Goal: Information Seeking & Learning: Learn about a topic

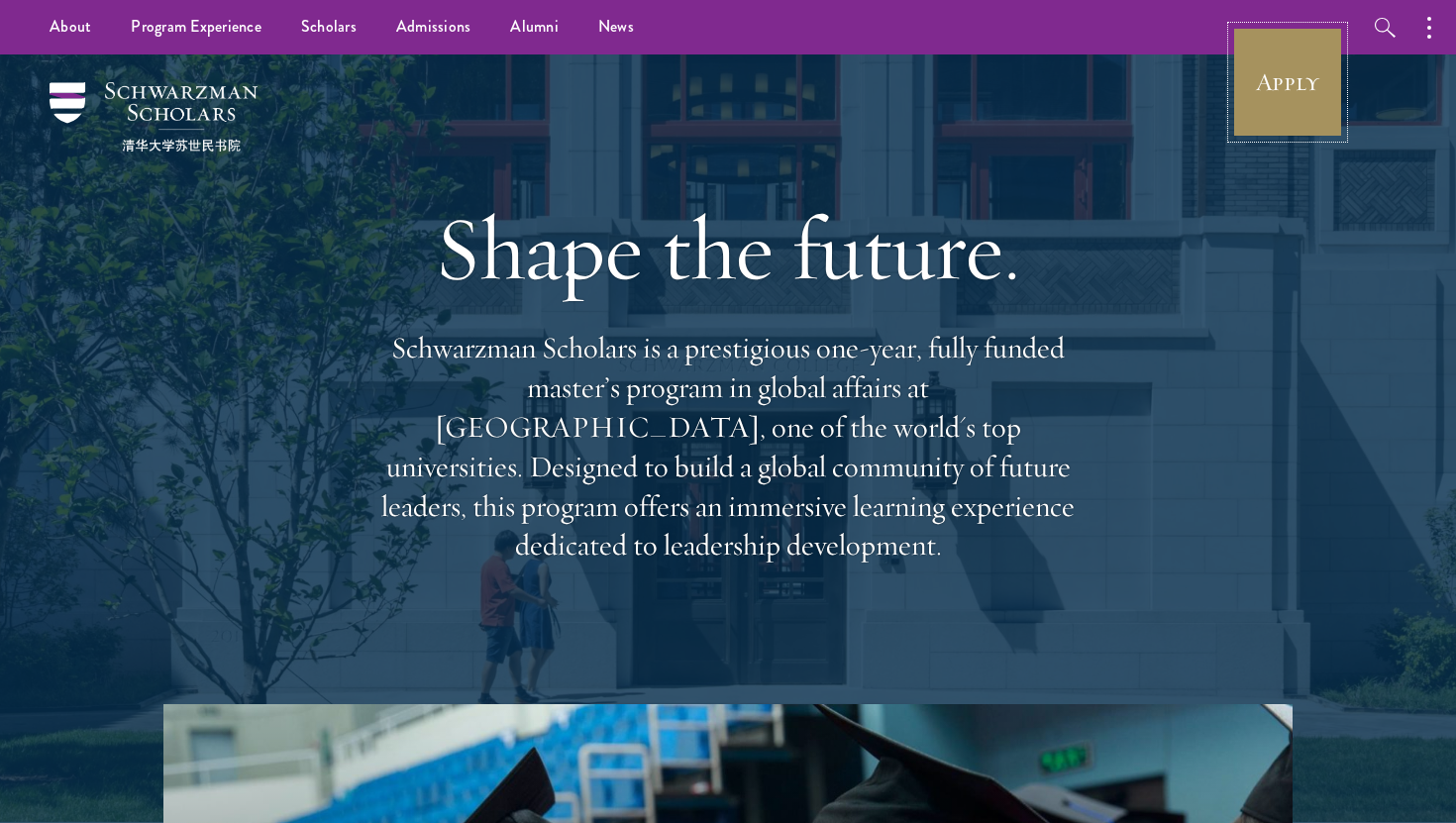
click at [1329, 83] on link "Apply" at bounding box center [1288, 82] width 111 height 111
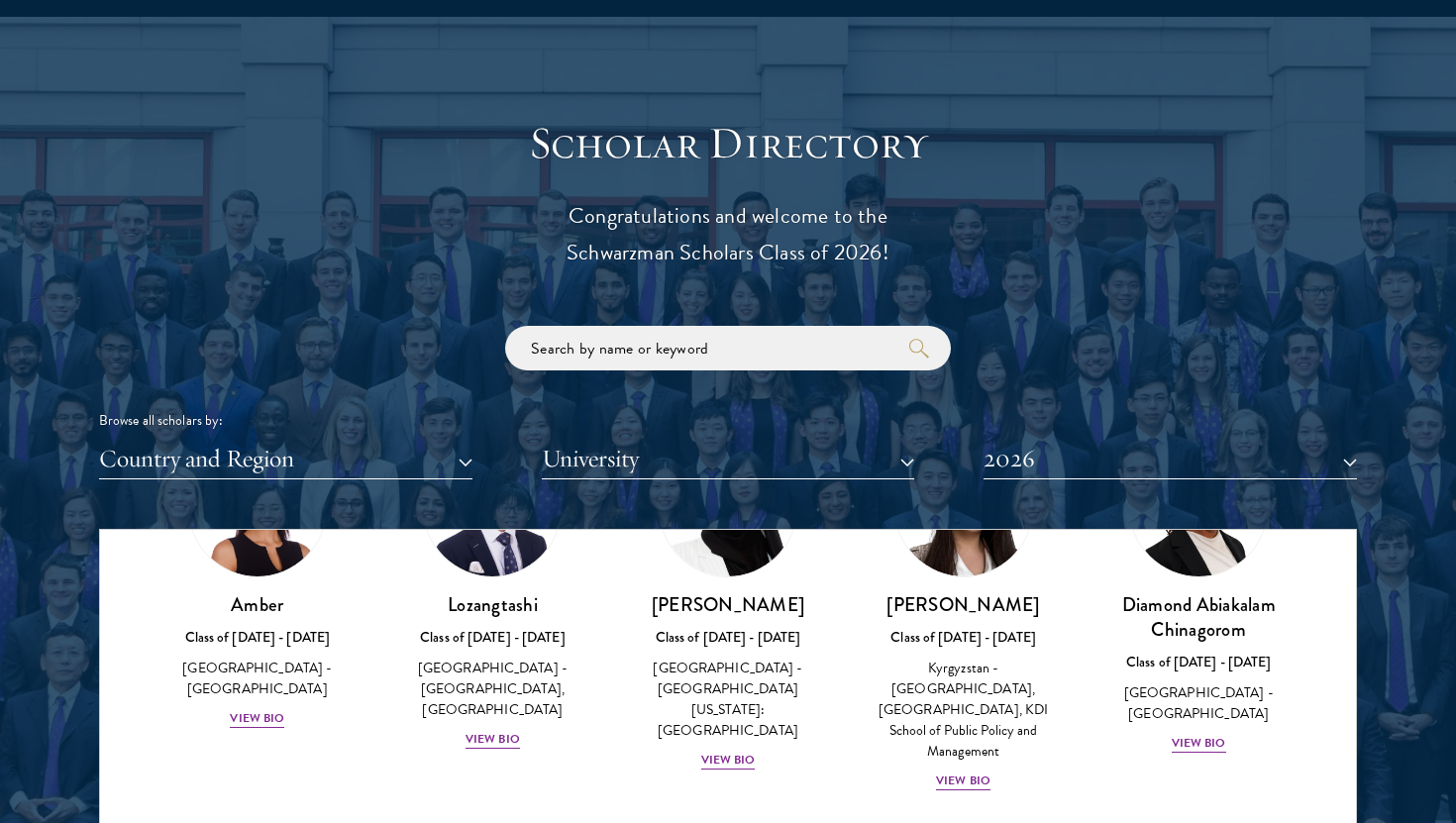
scroll to position [396, 0]
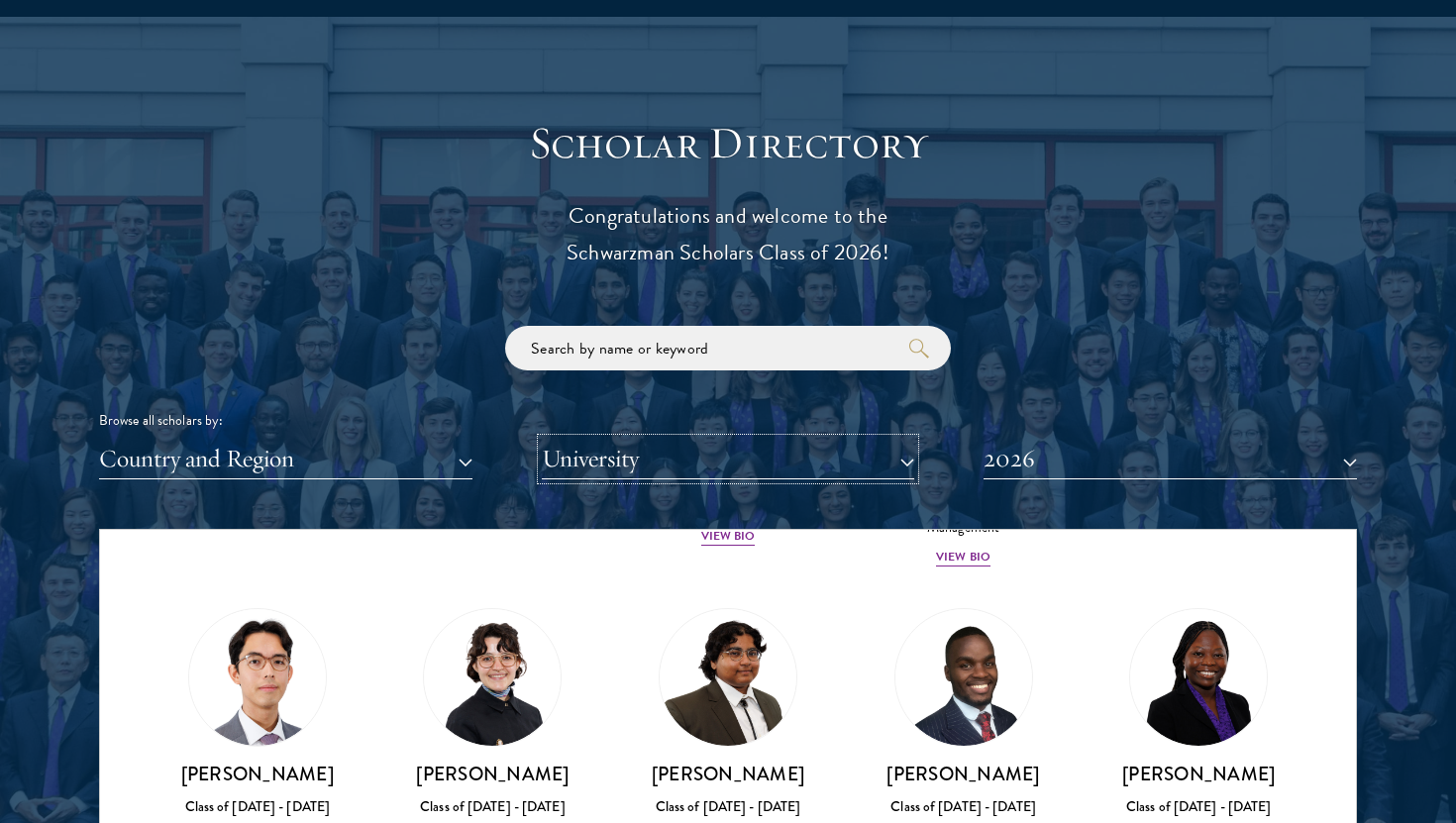
click at [811, 473] on button "University" at bounding box center [728, 458] width 374 height 41
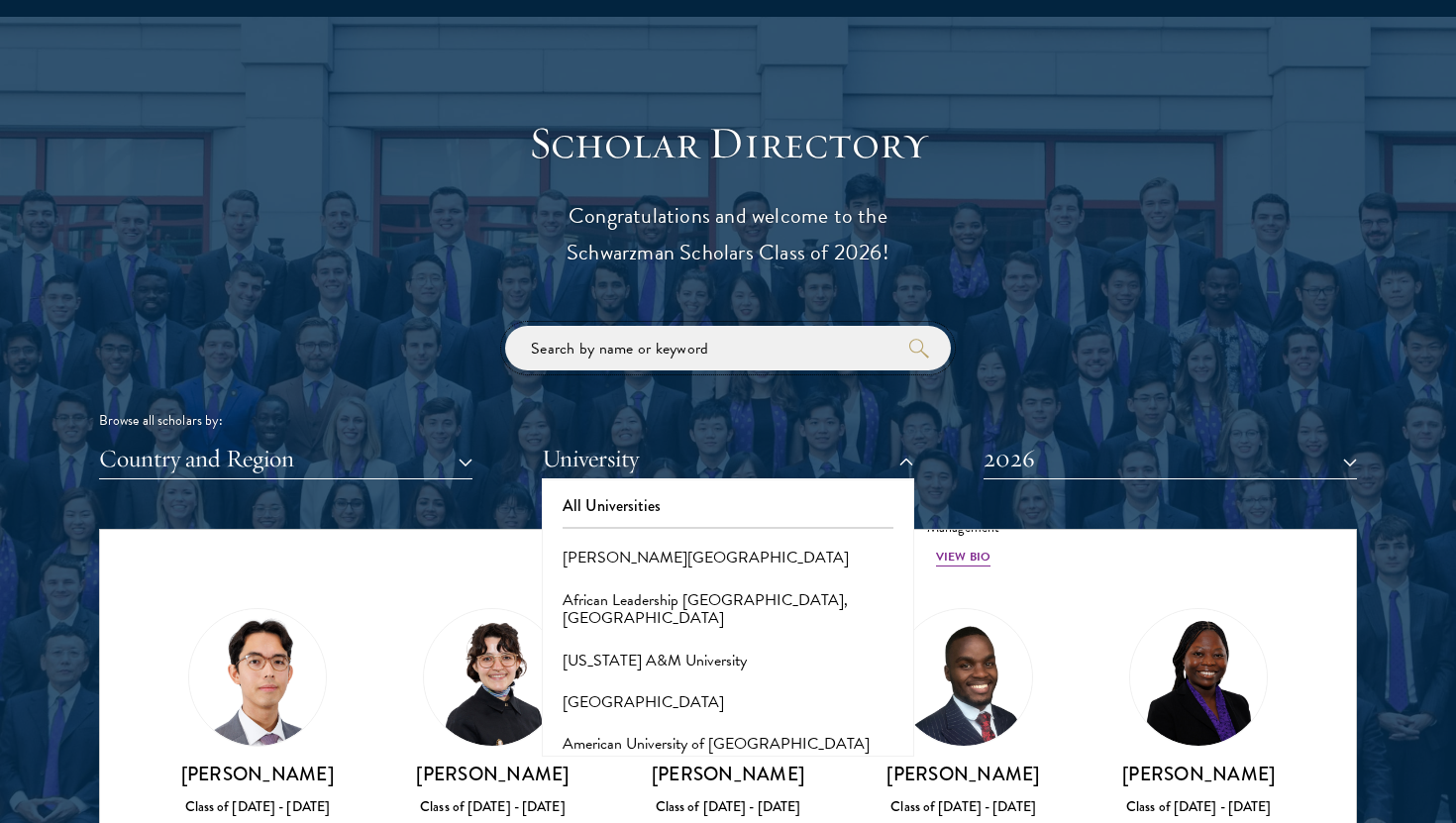
click at [671, 347] on input "search" at bounding box center [728, 348] width 445 height 45
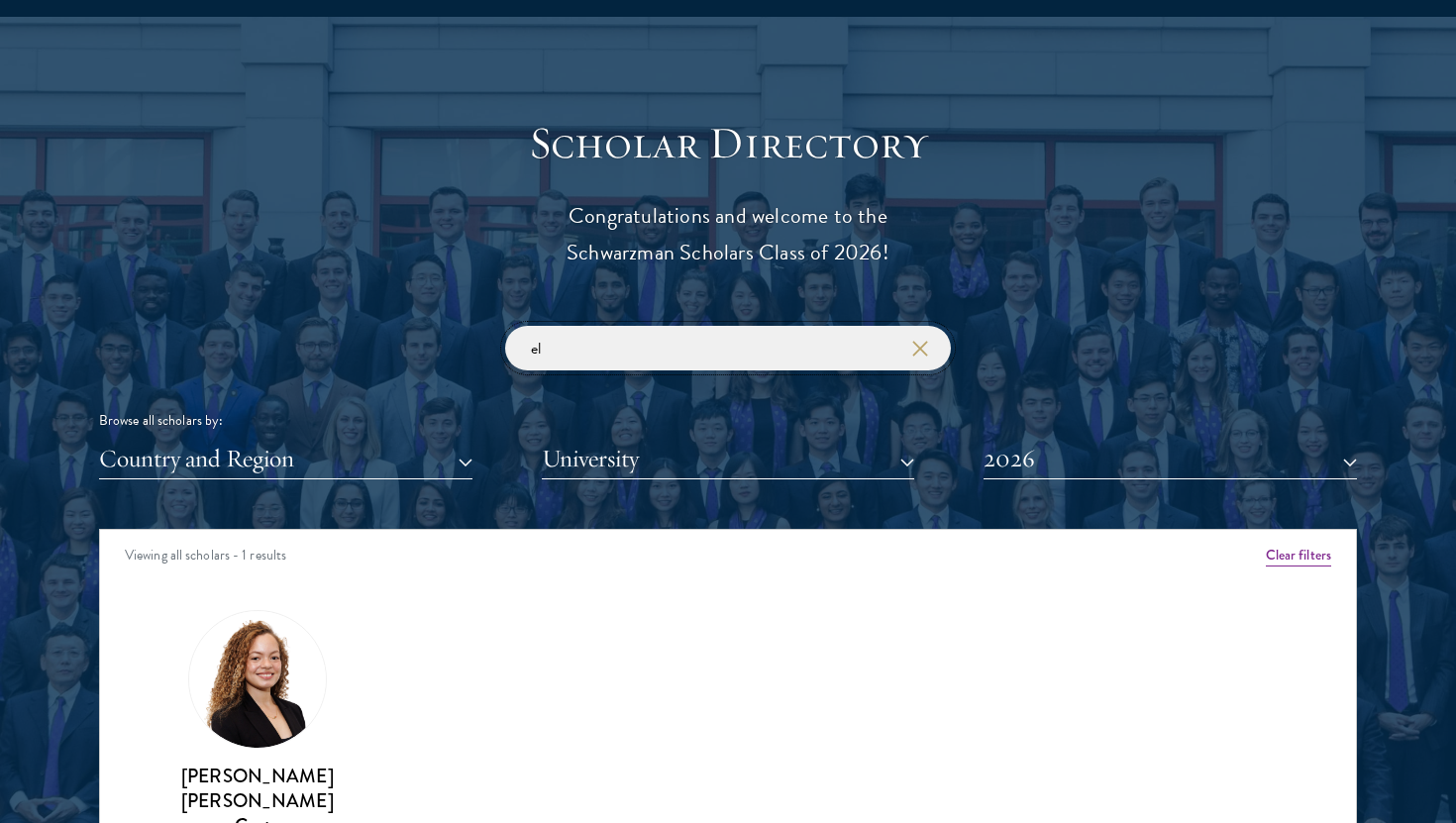
type input "e"
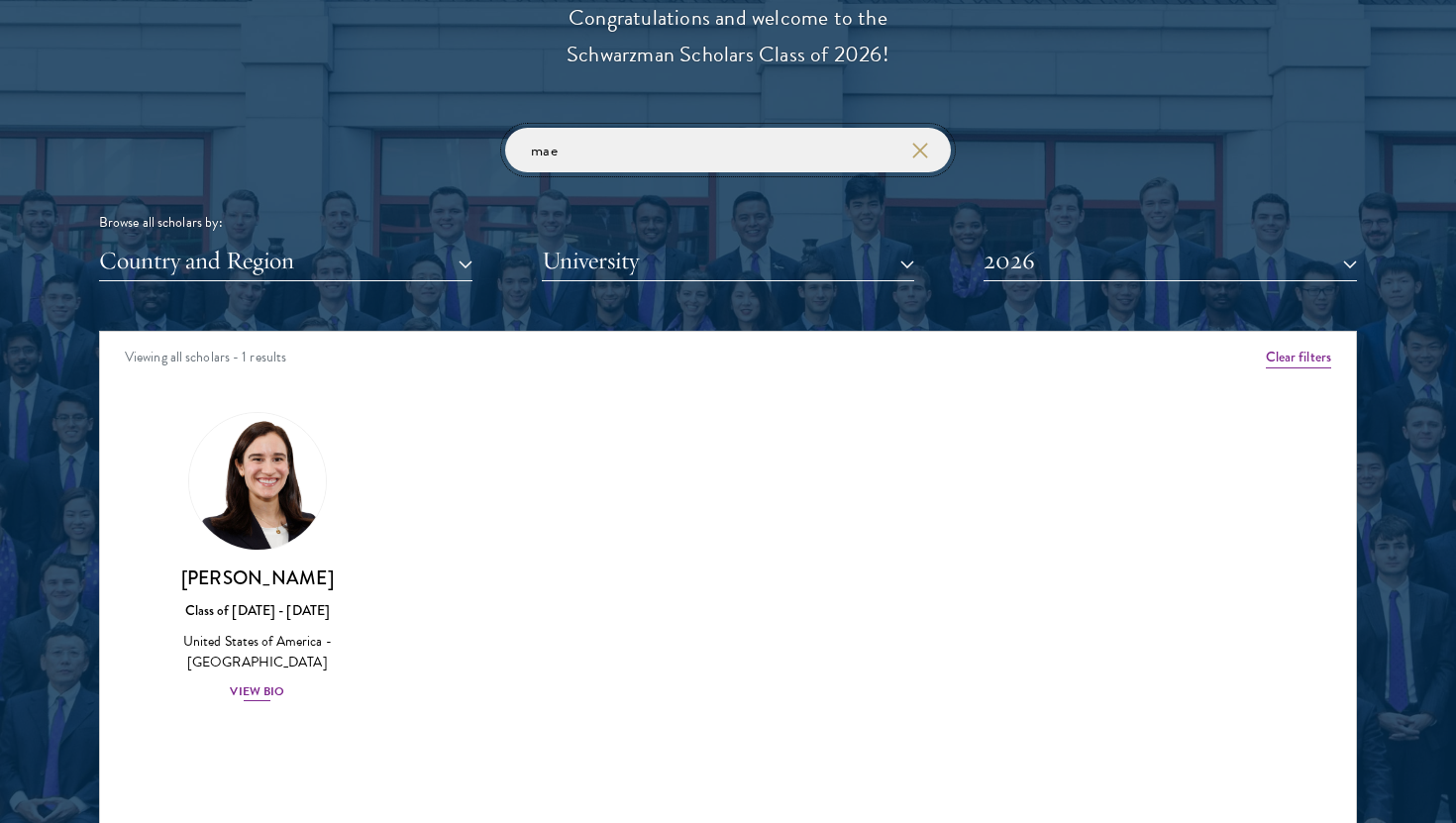
type input "mae"
click at [275, 683] on div "View Bio" at bounding box center [256, 692] width 55 height 19
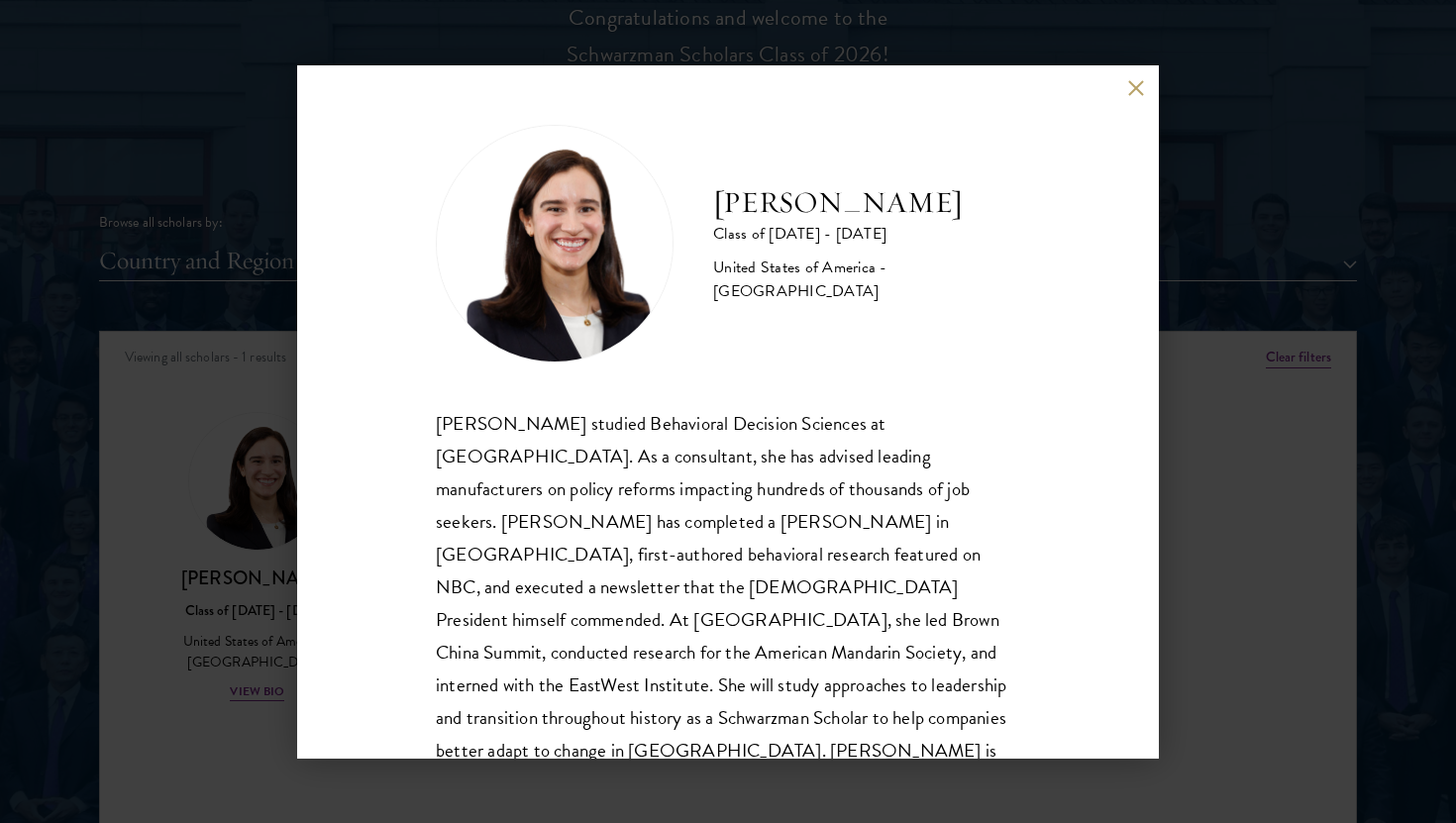
scroll to position [2, 0]
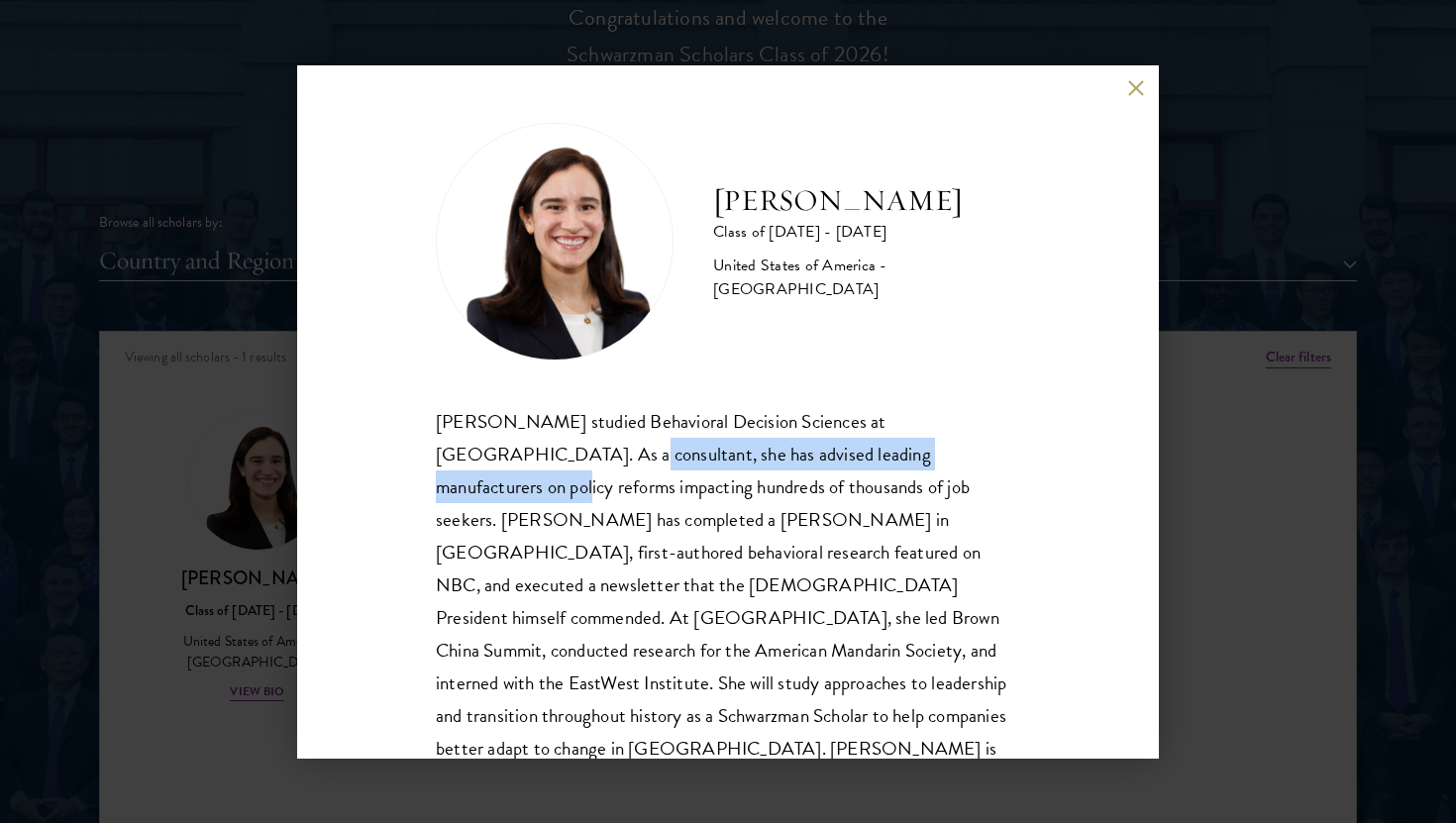
drag, startPoint x: 431, startPoint y: 453, endPoint x: 863, endPoint y: 456, distance: 432.0
click at [863, 456] on div "Mae Fullerton Class of 2025 - 2026 United States of America - Brown University …" at bounding box center [728, 412] width 862 height 693
click at [859, 454] on div "Mae Fullerton studied Behavioral Decision Sciences at Brown University. As a co…" at bounding box center [728, 602] width 584 height 394
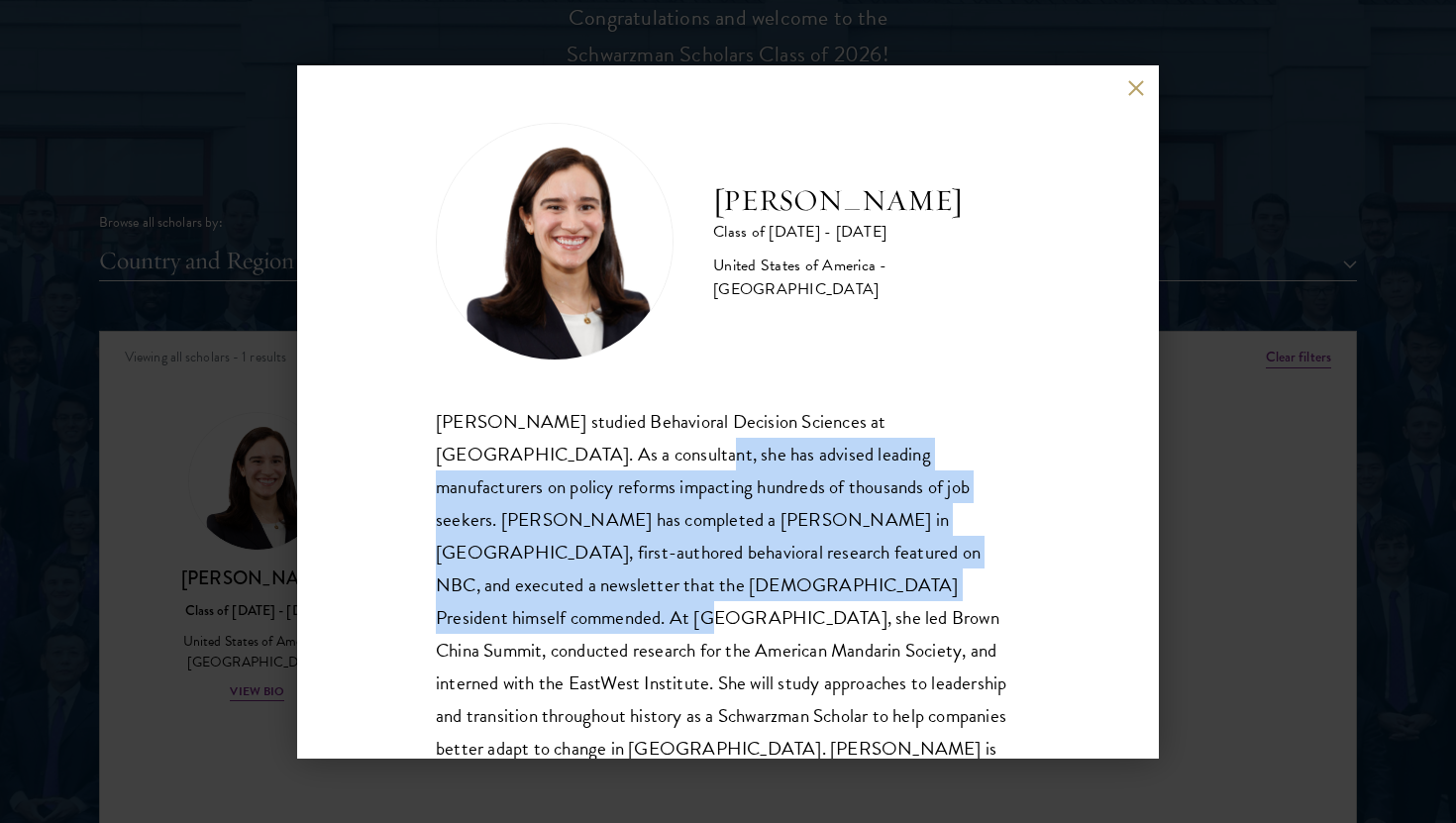
drag, startPoint x: 510, startPoint y: 456, endPoint x: 618, endPoint y: 586, distance: 169.0
click at [618, 586] on div "Mae Fullerton studied Behavioral Decision Sciences at Brown University. As a co…" at bounding box center [728, 602] width 584 height 394
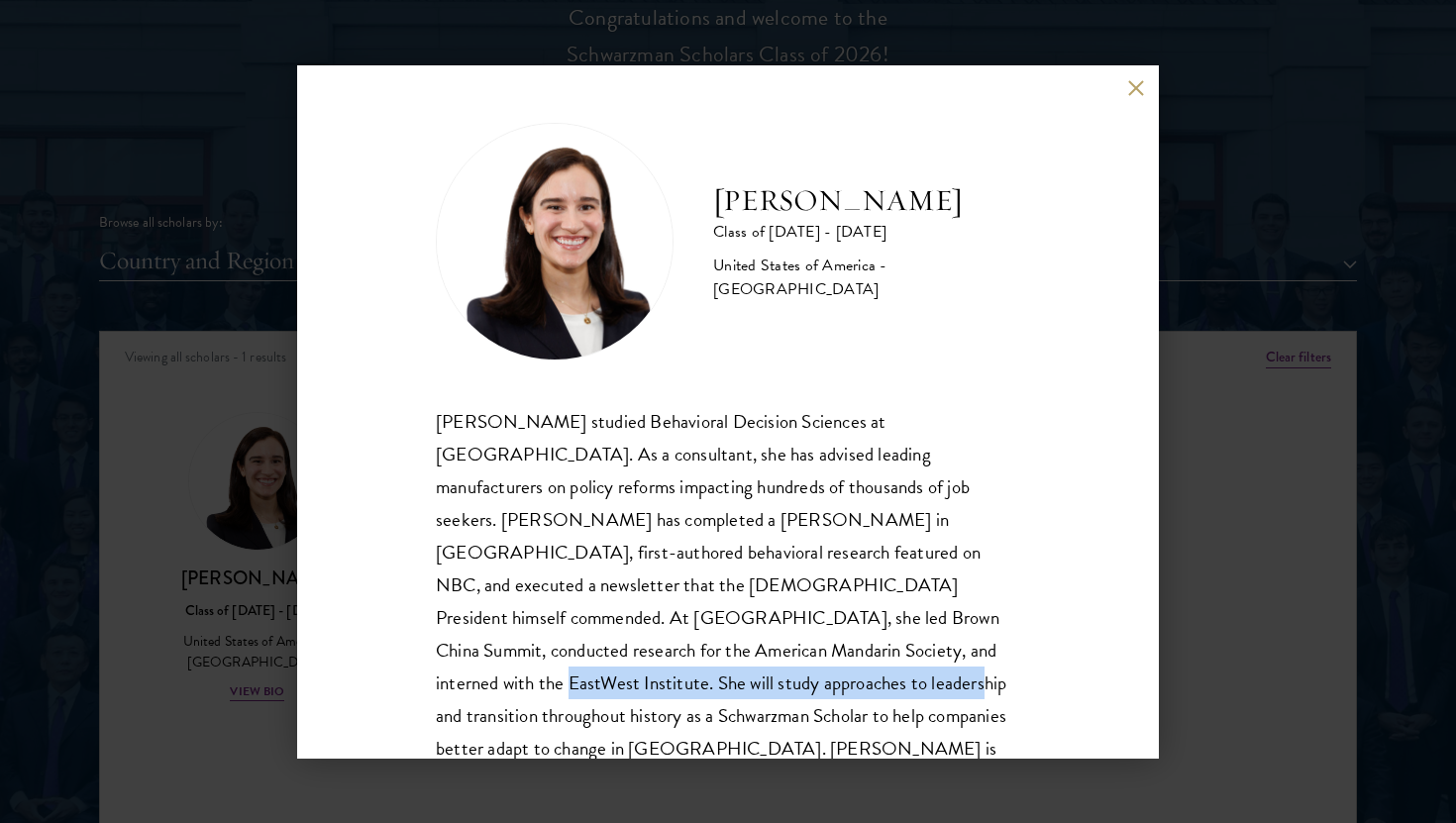
drag, startPoint x: 434, startPoint y: 646, endPoint x: 845, endPoint y: 646, distance: 411.0
click at [845, 646] on div "Mae Fullerton Class of 2025 - 2026 United States of America - Brown University …" at bounding box center [728, 412] width 862 height 693
click at [845, 646] on div "Mae Fullerton studied Behavioral Decision Sciences at Brown University. As a co…" at bounding box center [728, 602] width 584 height 394
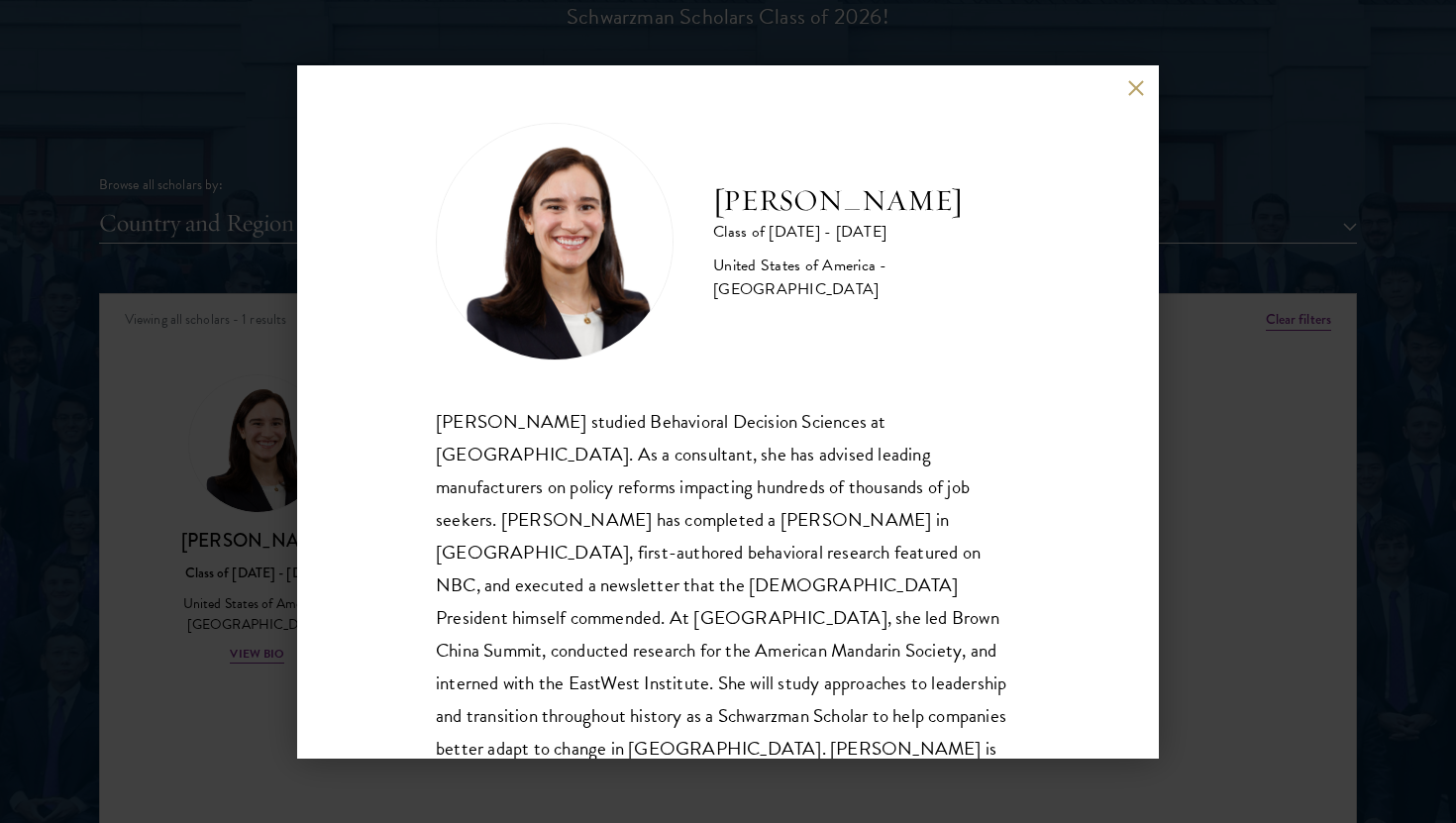
scroll to position [2344, 0]
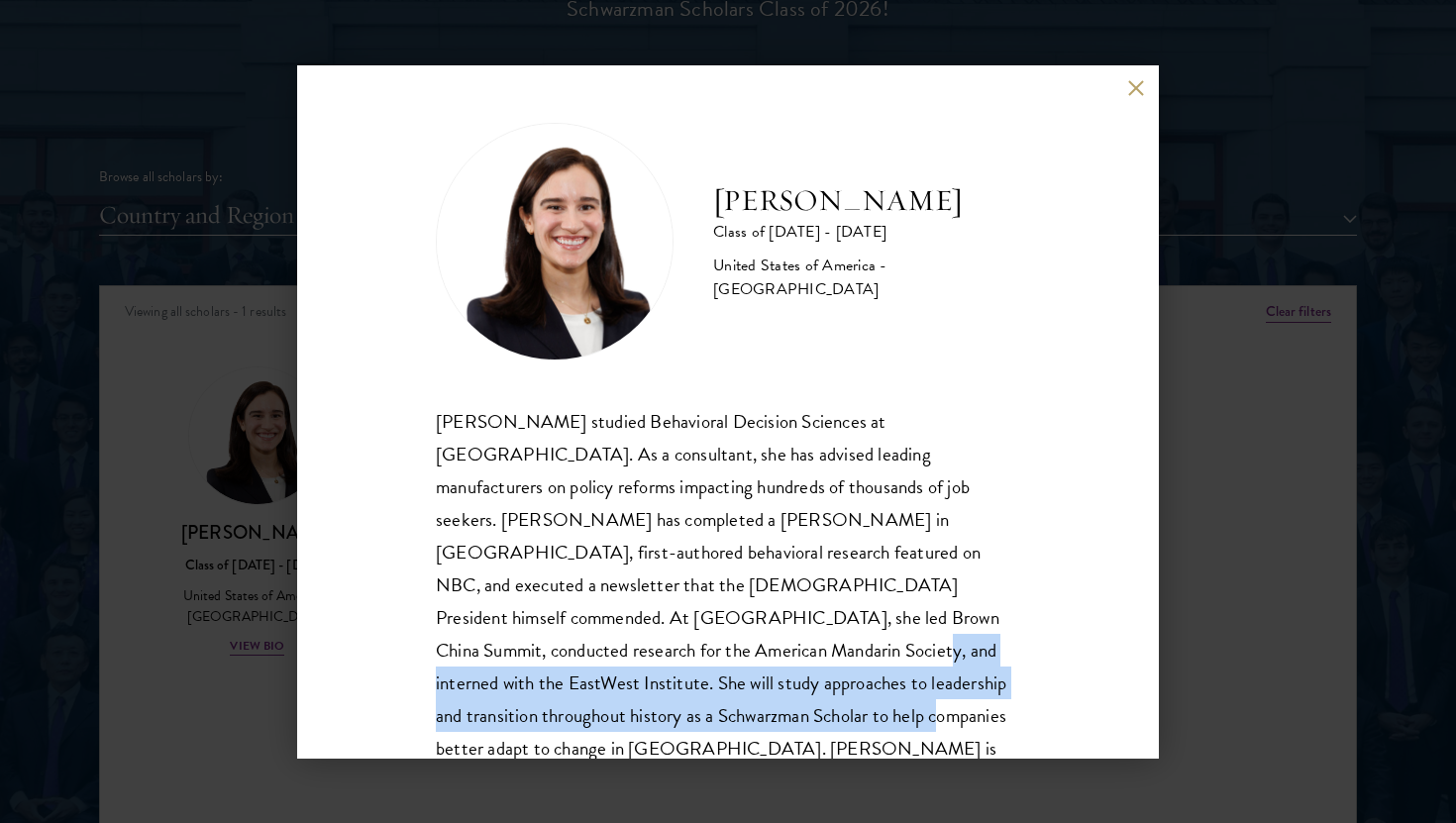
drag, startPoint x: 818, startPoint y: 616, endPoint x: 829, endPoint y: 694, distance: 78.8
click at [829, 694] on div "Mae Fullerton studied Behavioral Decision Sciences at Brown University. As a co…" at bounding box center [728, 602] width 584 height 394
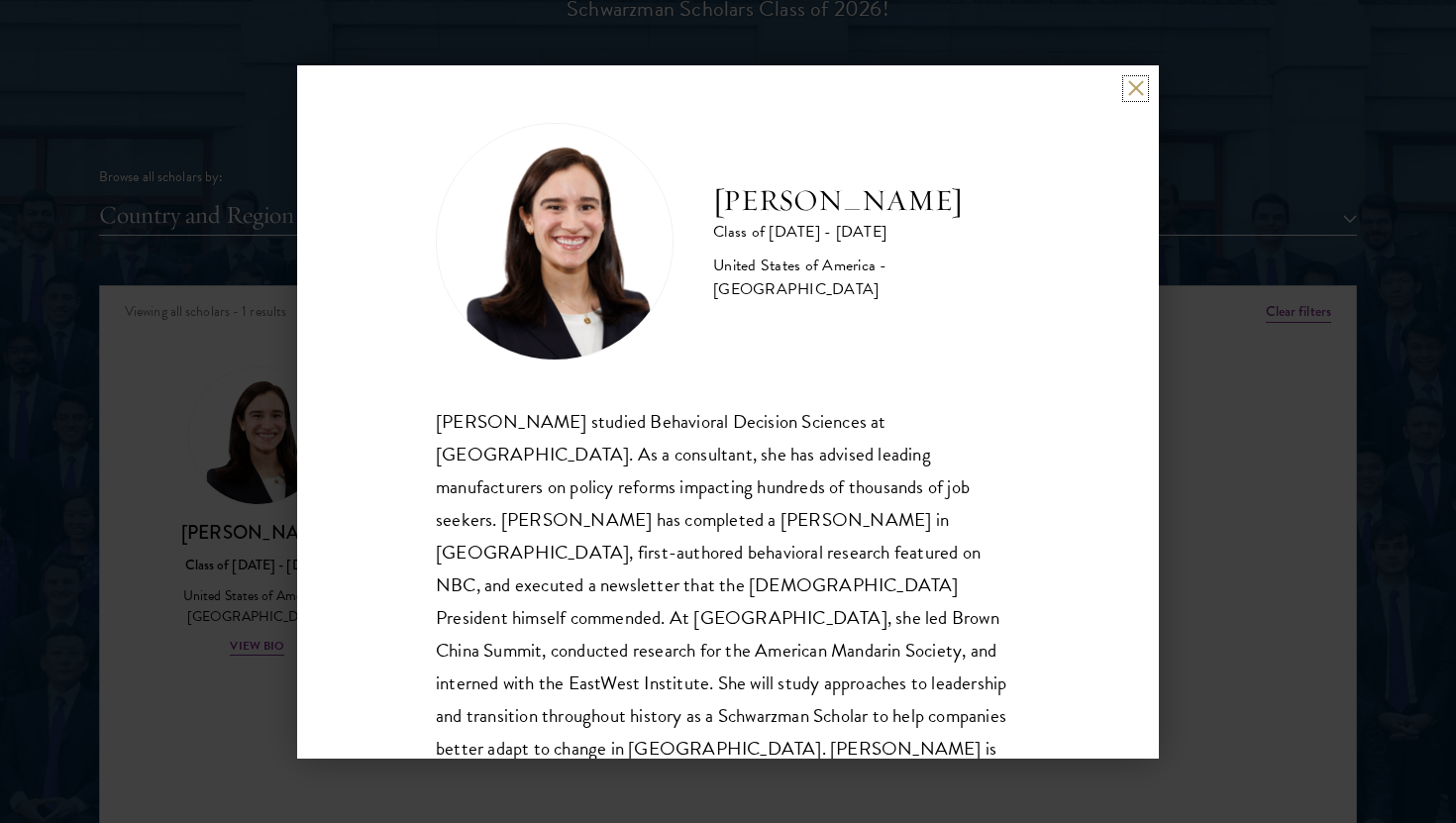
click at [1139, 89] on button at bounding box center [1135, 88] width 17 height 17
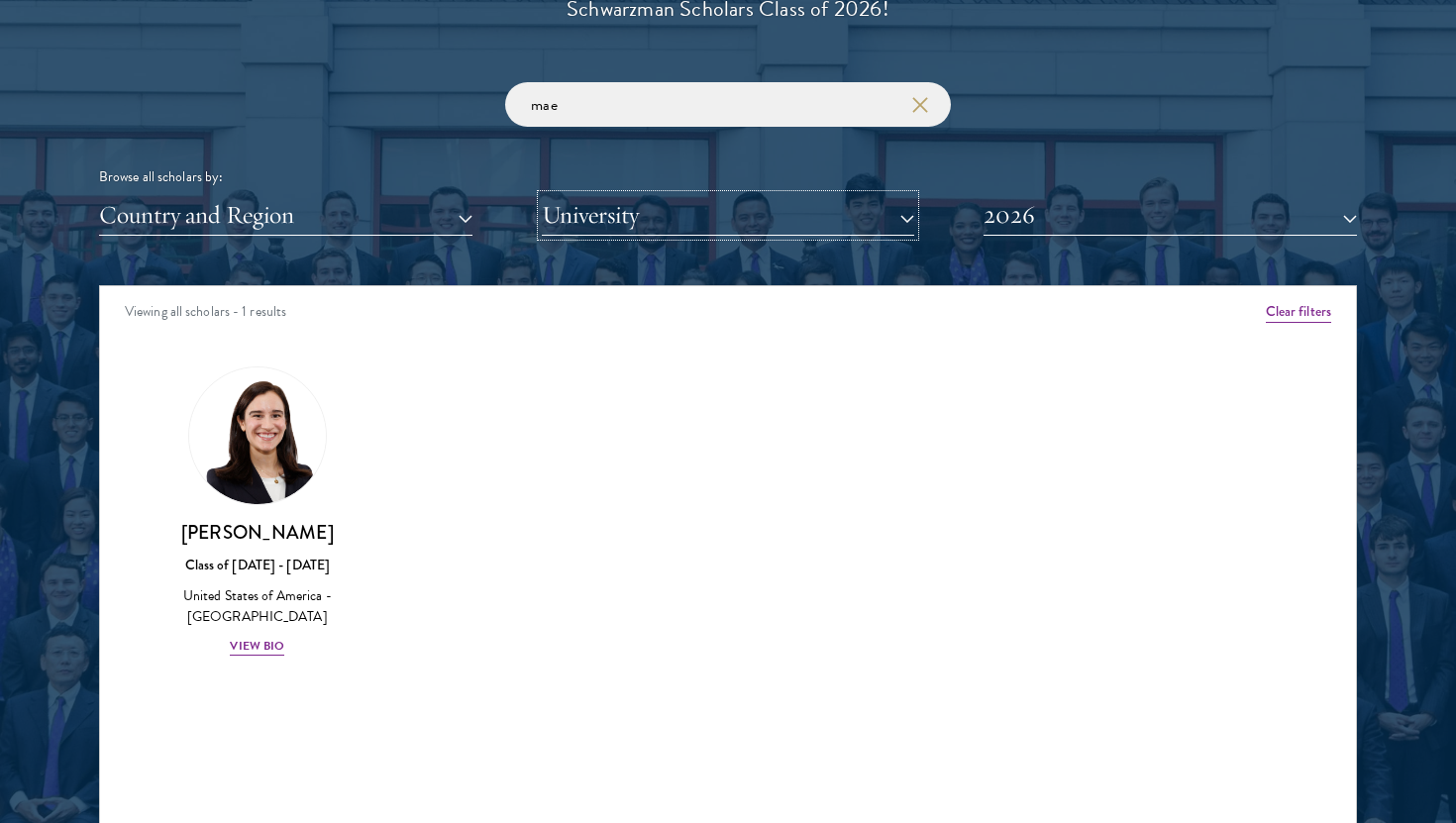
click at [857, 210] on button "University" at bounding box center [728, 215] width 374 height 41
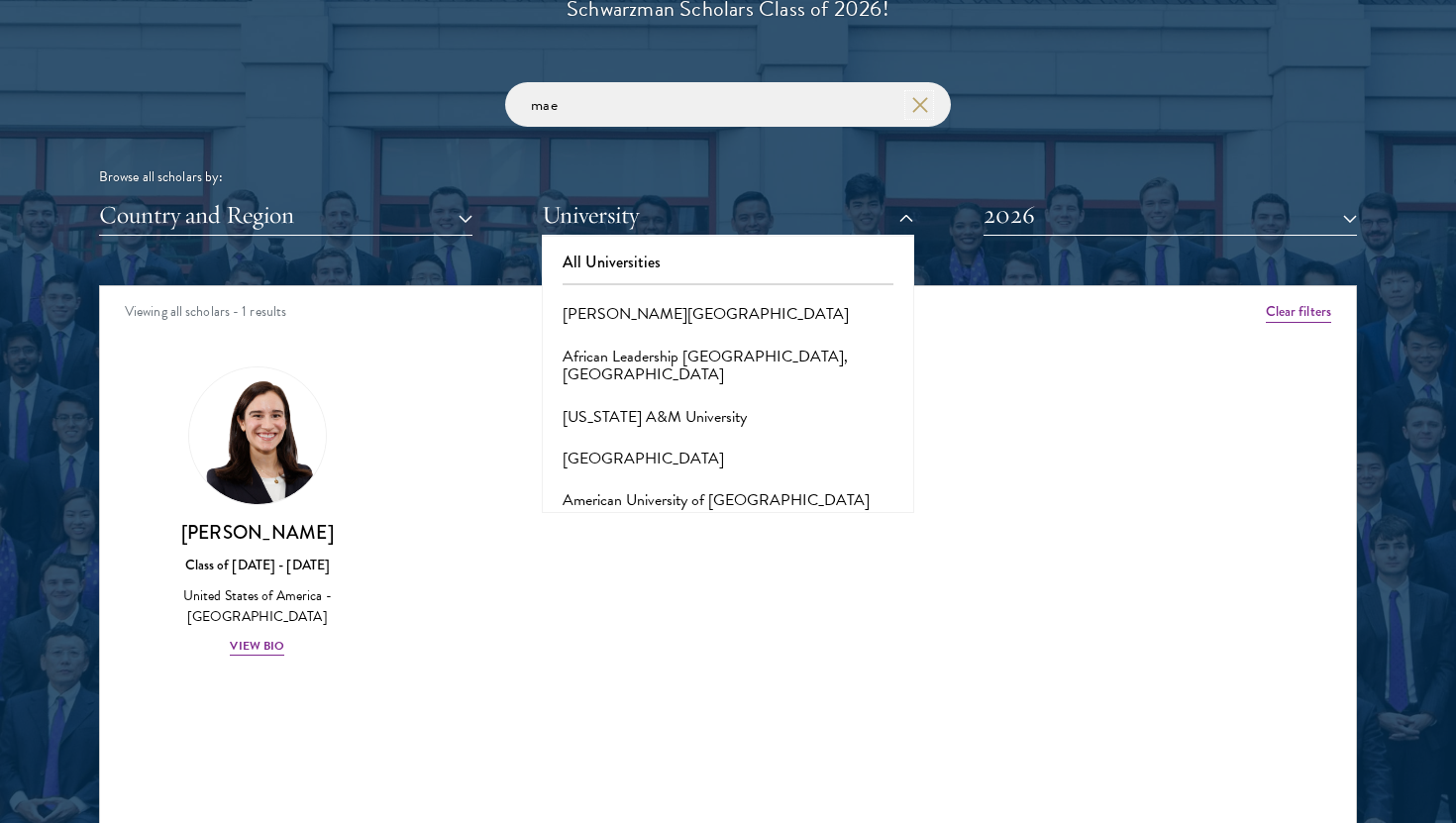
click at [924, 107] on icon "button" at bounding box center [920, 105] width 16 height 16
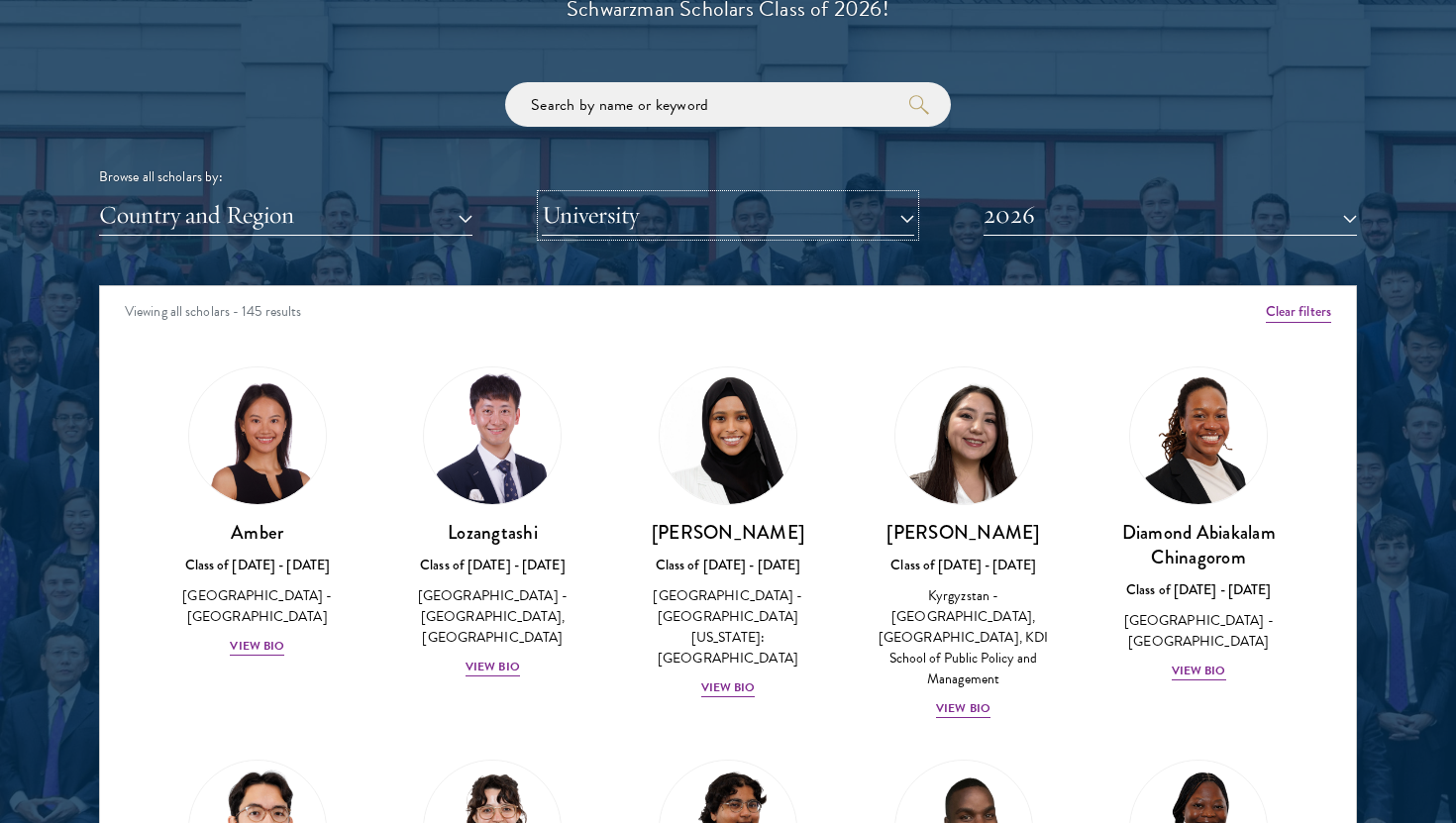
click at [823, 208] on button "University" at bounding box center [728, 215] width 374 height 41
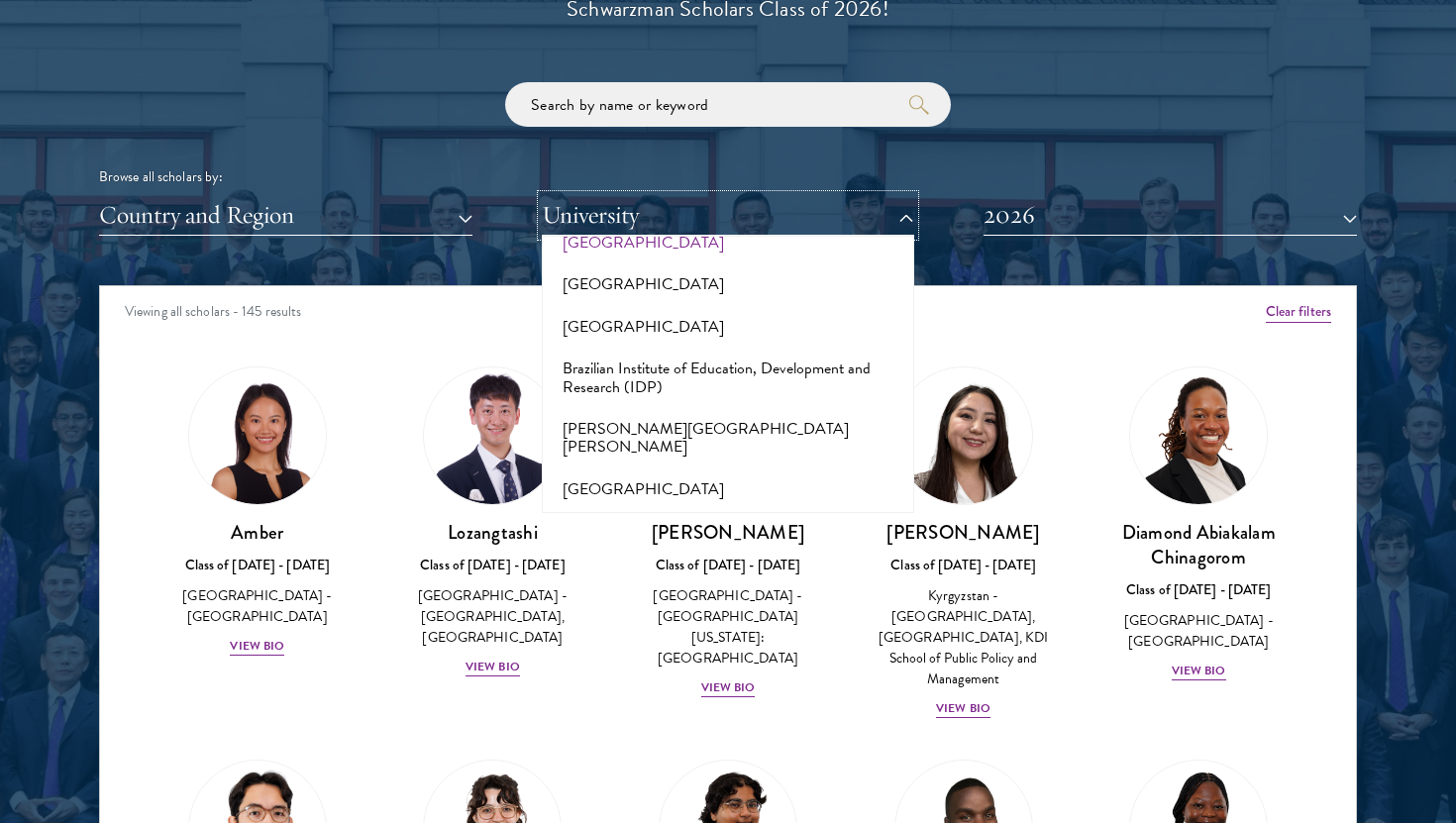
scroll to position [1706, 0]
click at [647, 466] on button "Brown University" at bounding box center [728, 487] width 362 height 42
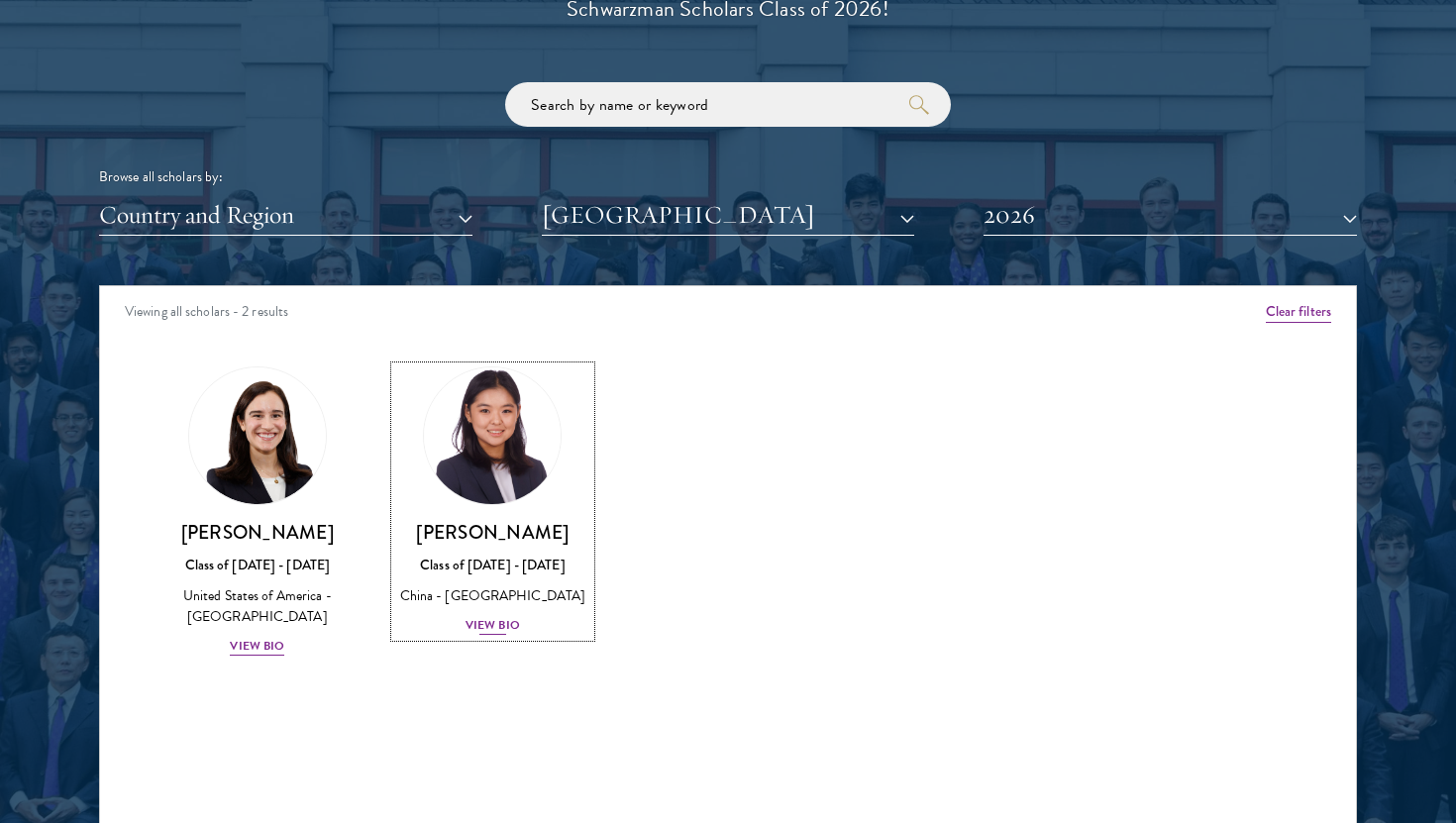
click at [516, 454] on img at bounding box center [491, 435] width 150 height 150
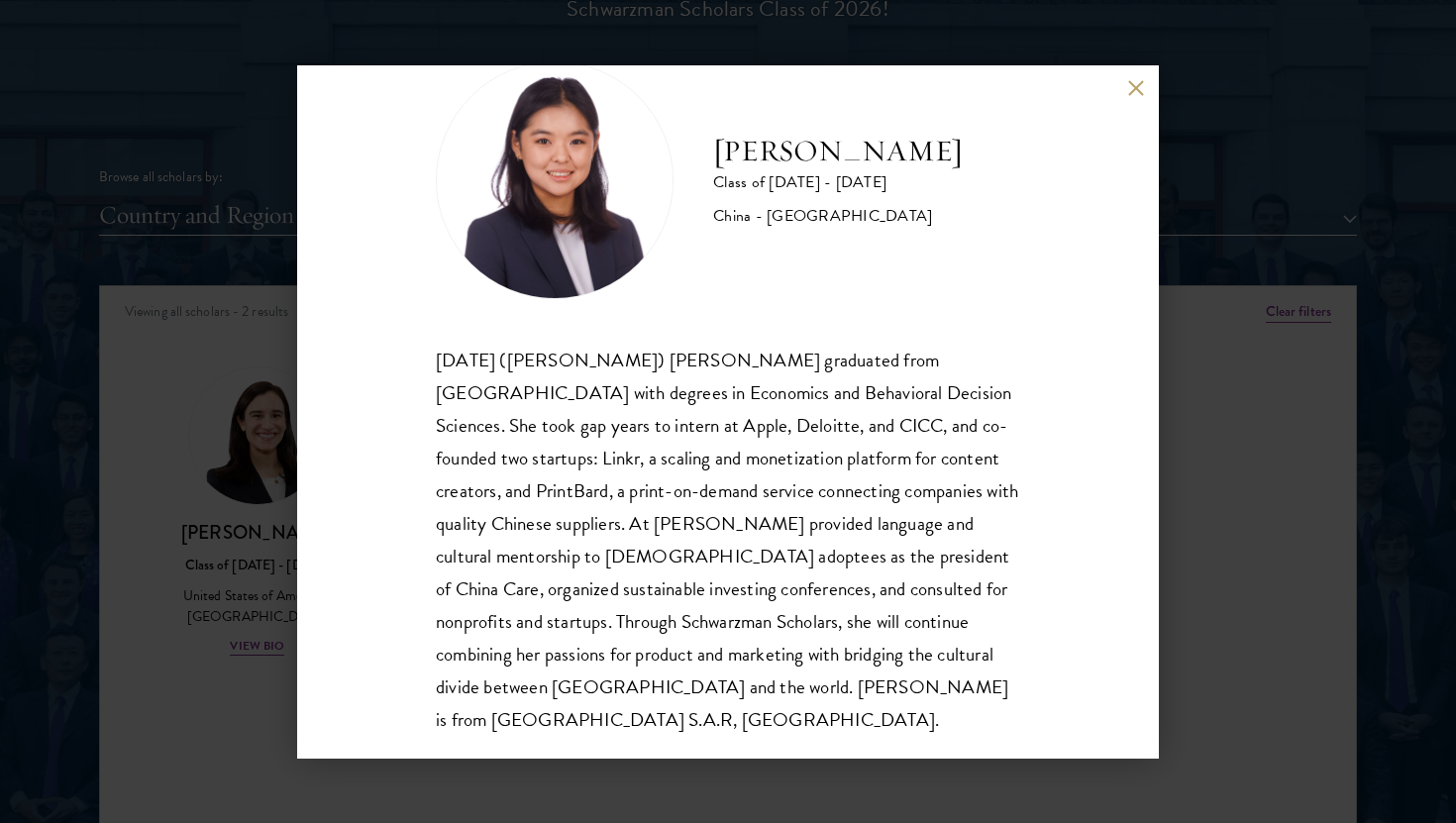
scroll to position [68, 0]
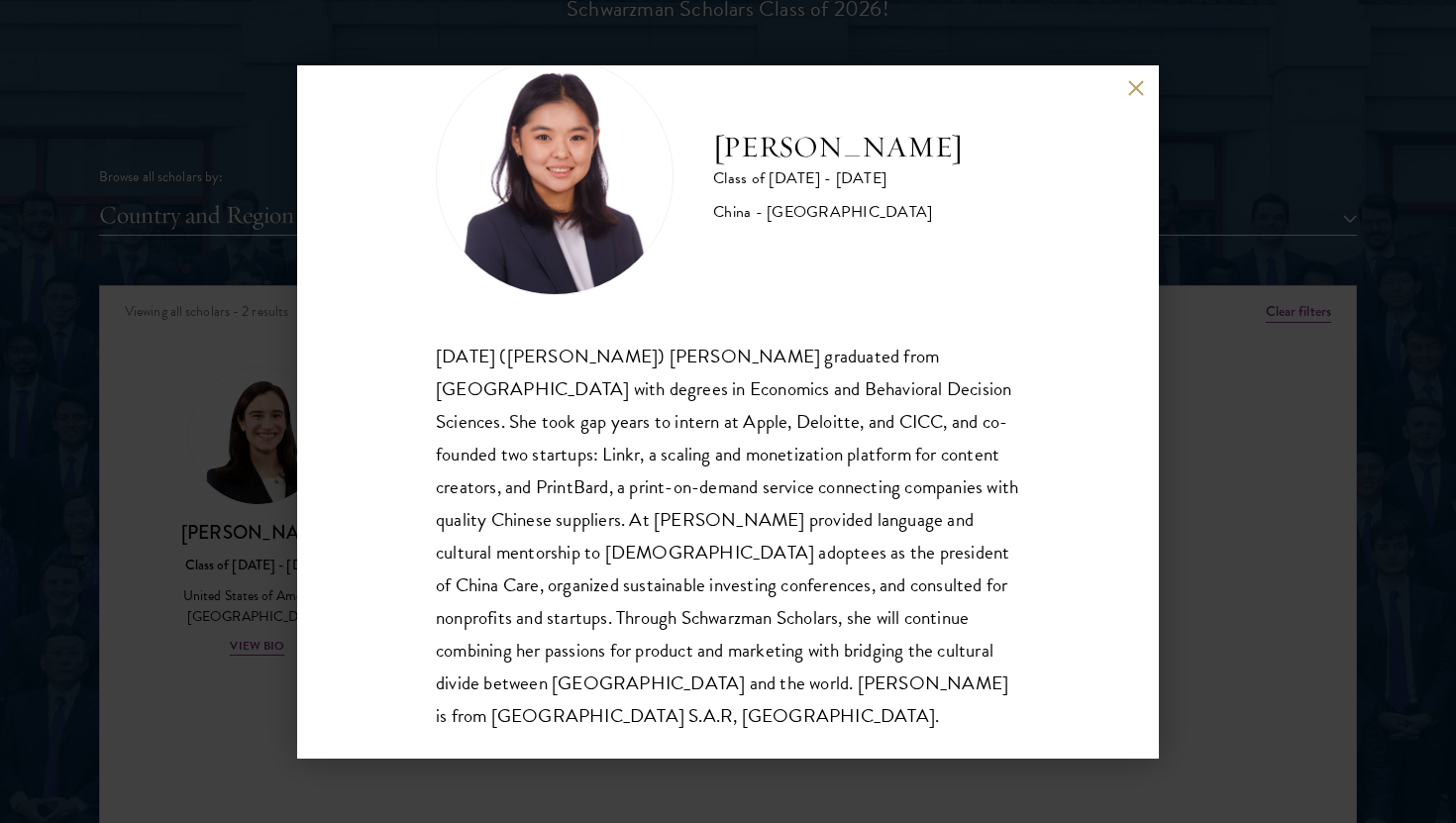
click at [1226, 464] on div "Jing Jing Yang Class of 2025 - 2026 China - Brown University Xiaohan (Jing Jing…" at bounding box center [728, 412] width 1456 height 823
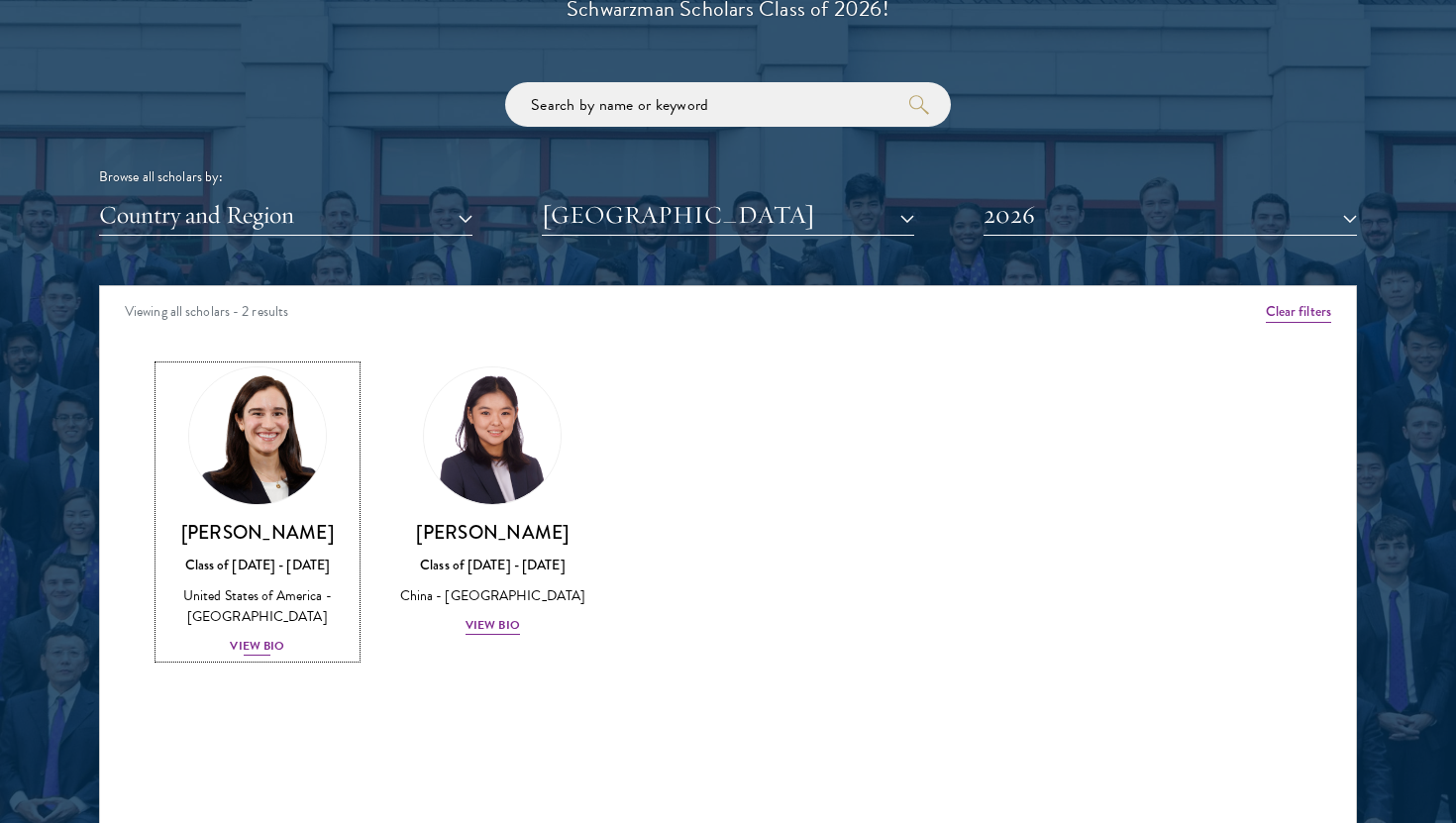
click at [280, 437] on img at bounding box center [256, 435] width 150 height 150
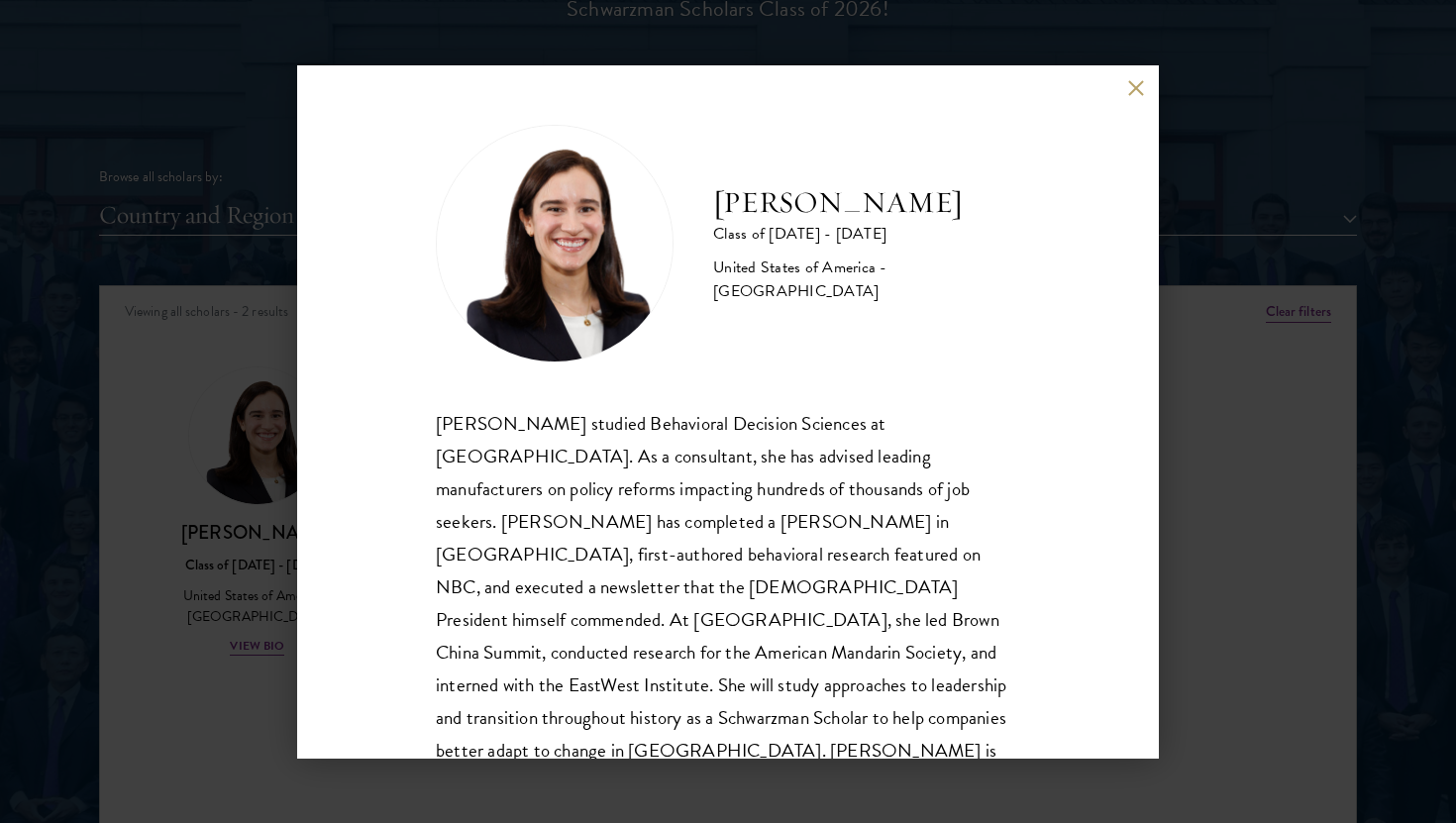
scroll to position [2, 0]
click at [1241, 427] on div "Mae Fullerton Class of 2025 - 2026 United States of America - Brown University …" at bounding box center [728, 412] width 1456 height 823
